Goal: Task Accomplishment & Management: Manage account settings

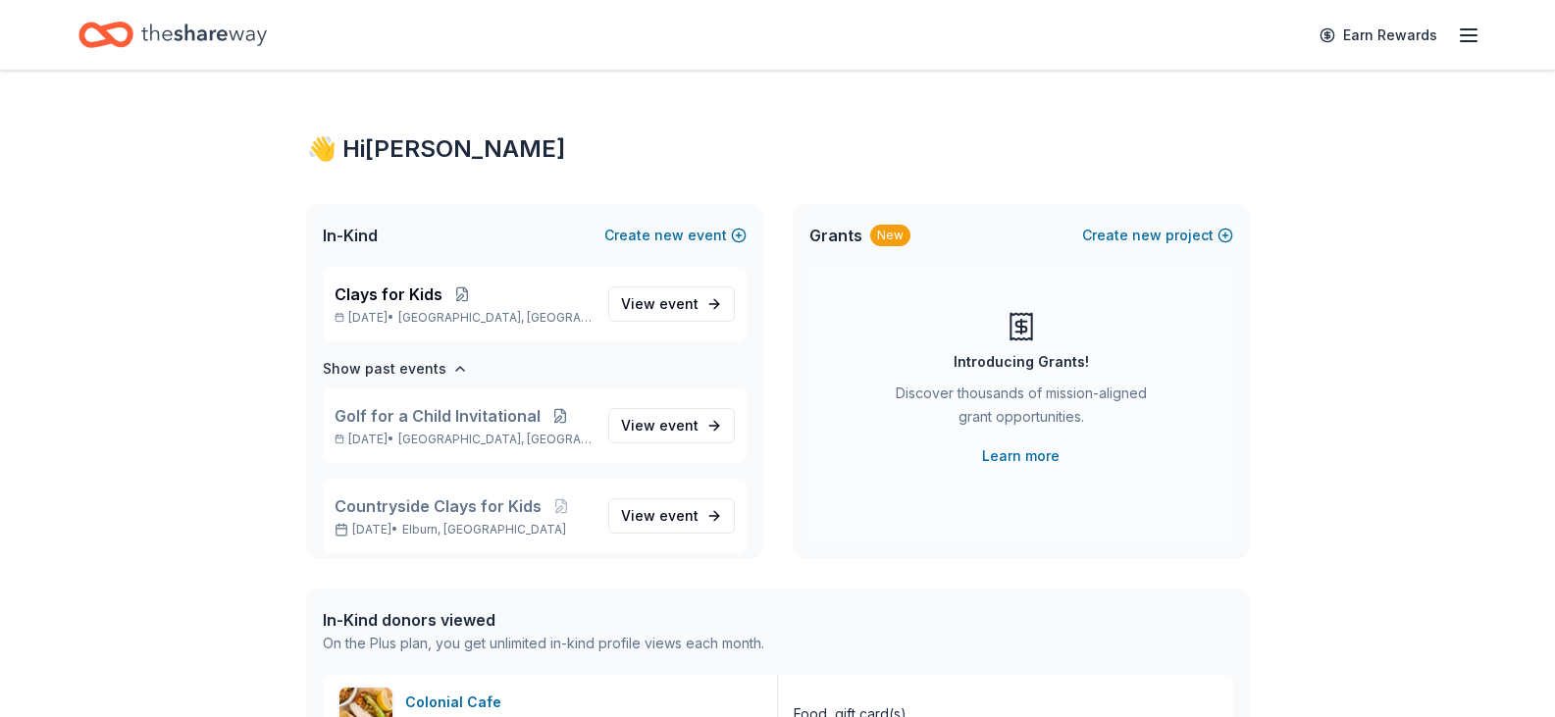
click at [1468, 29] on line "button" at bounding box center [1469, 29] width 16 height 0
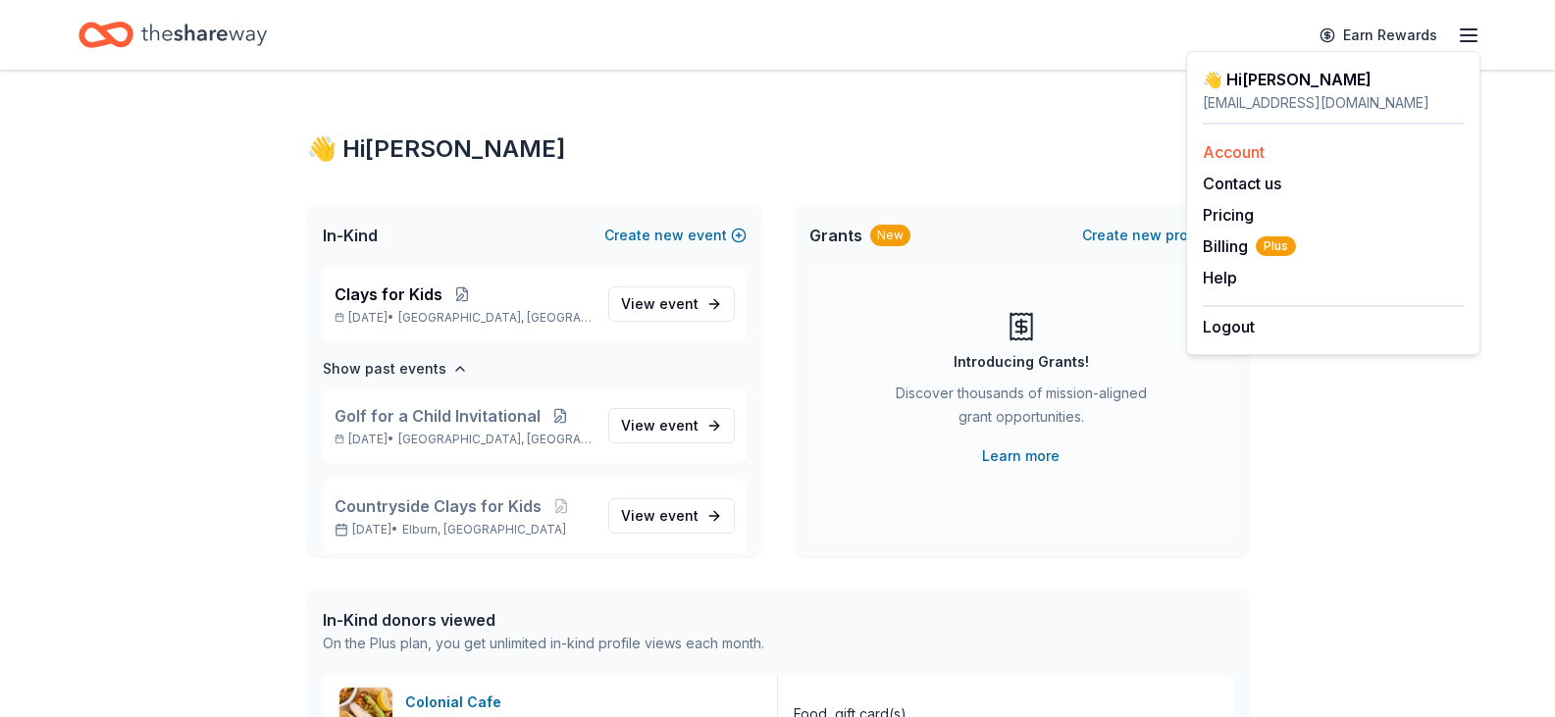
click at [1223, 150] on link "Account" at bounding box center [1234, 152] width 62 height 20
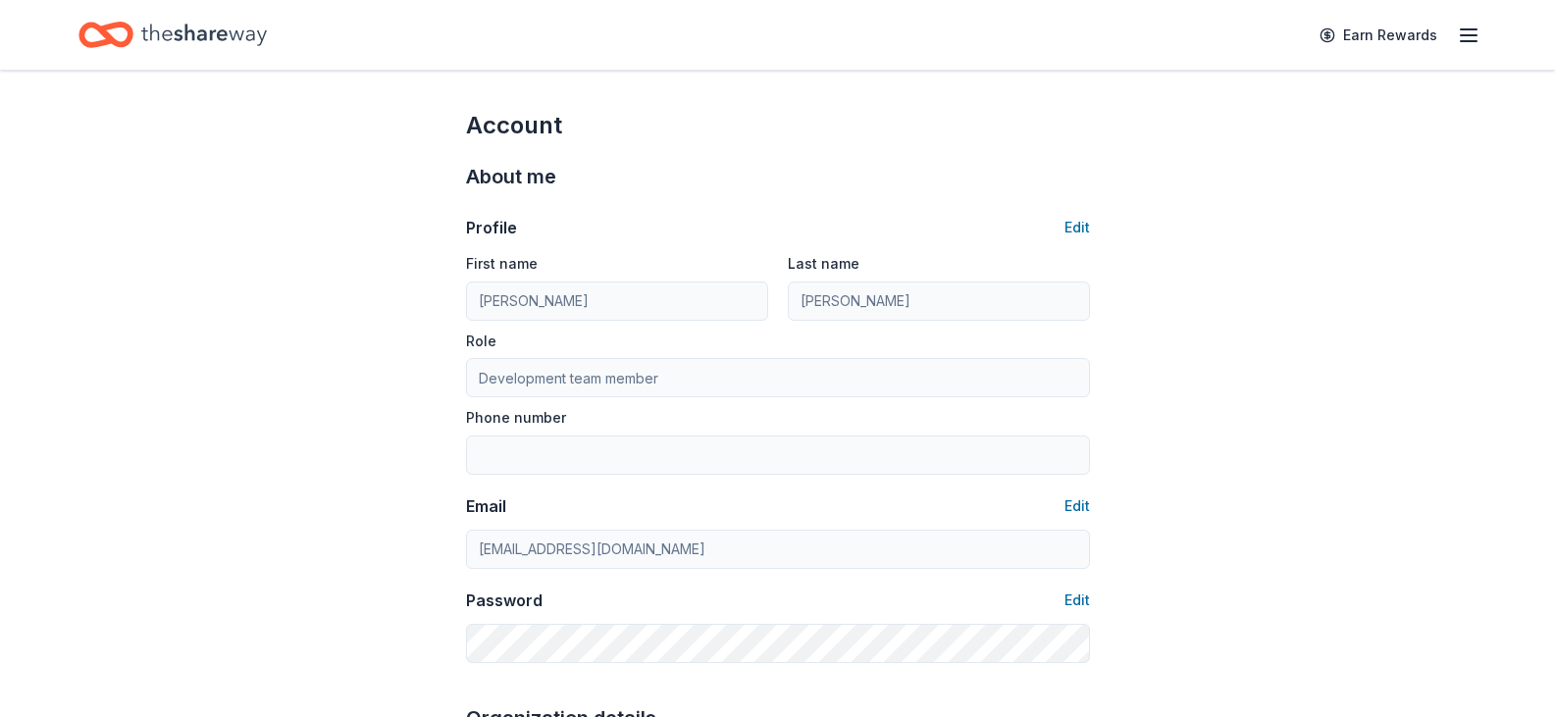
click at [1473, 33] on icon "button" at bounding box center [1469, 36] width 24 height 24
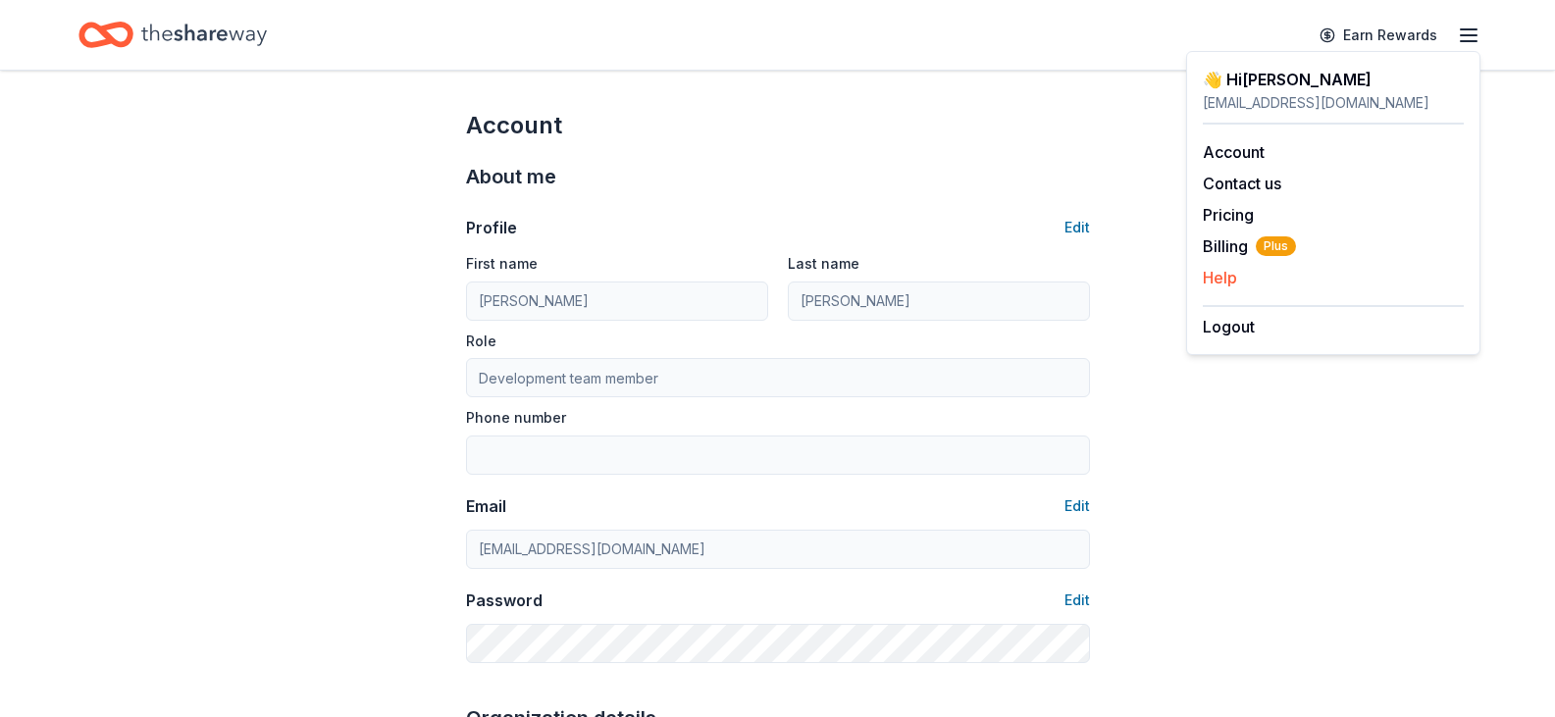
click at [1229, 277] on button "Help" at bounding box center [1220, 278] width 34 height 24
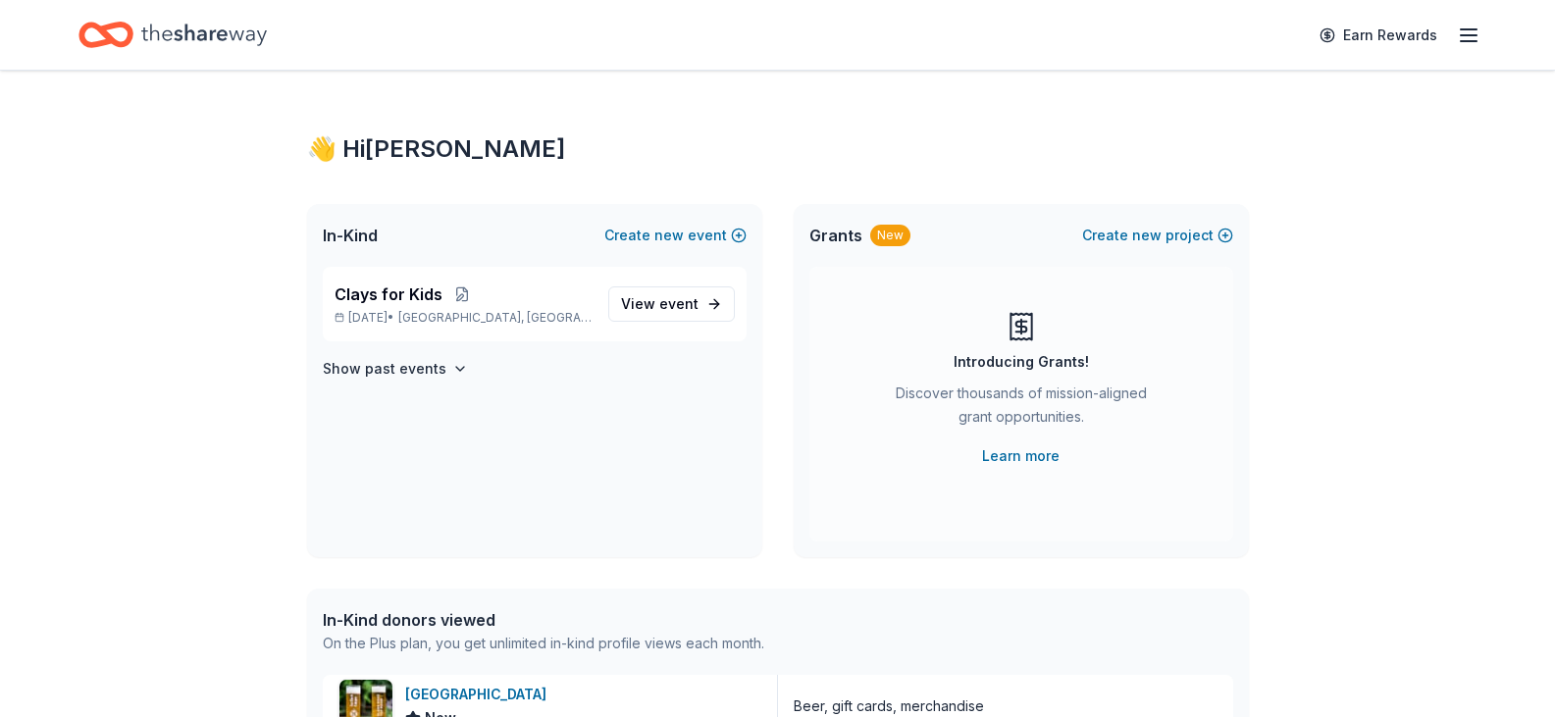
click at [1472, 37] on icon "button" at bounding box center [1469, 36] width 24 height 24
